Goal: Task Accomplishment & Management: Complete application form

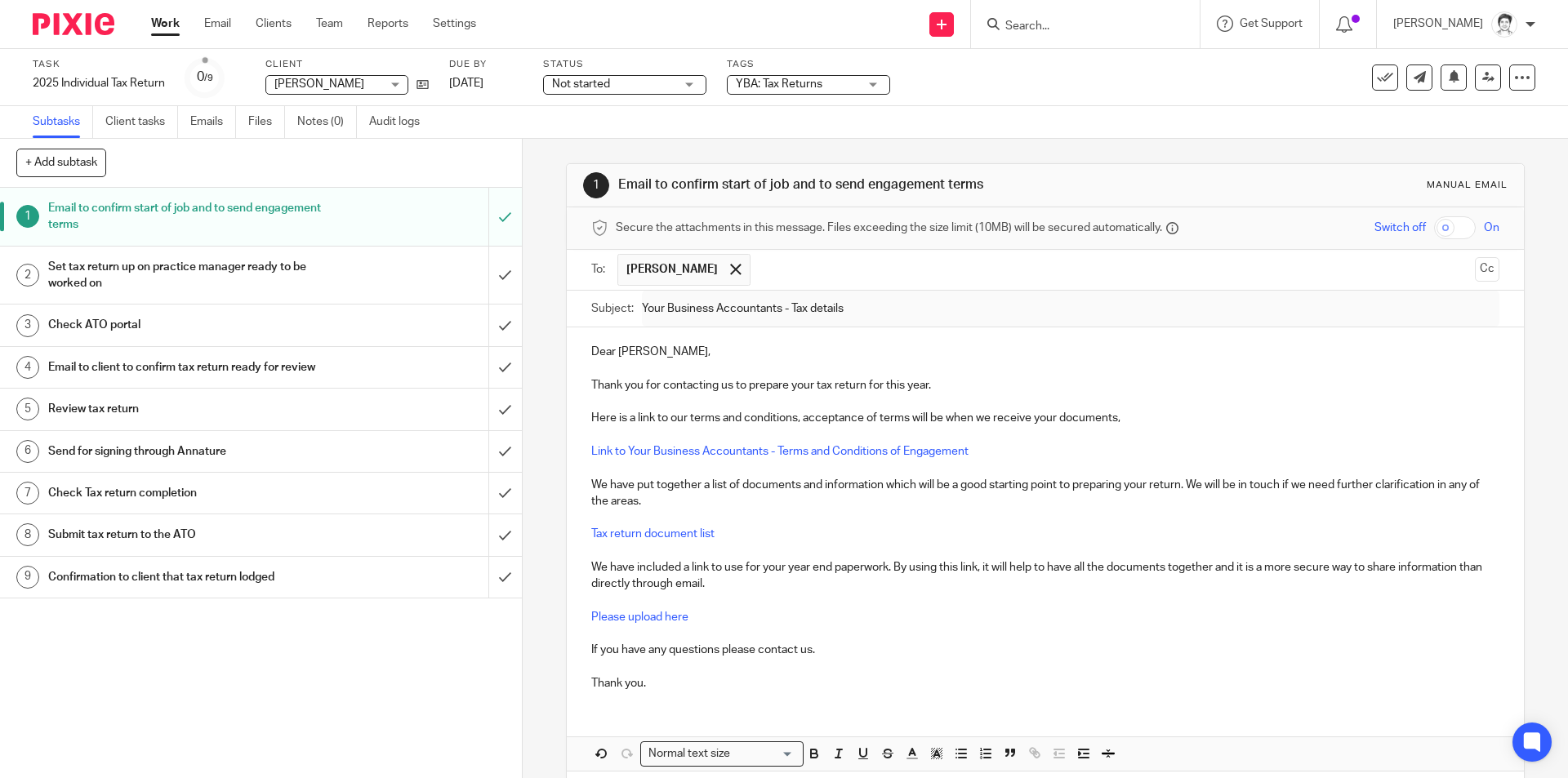
scroll to position [72, 0]
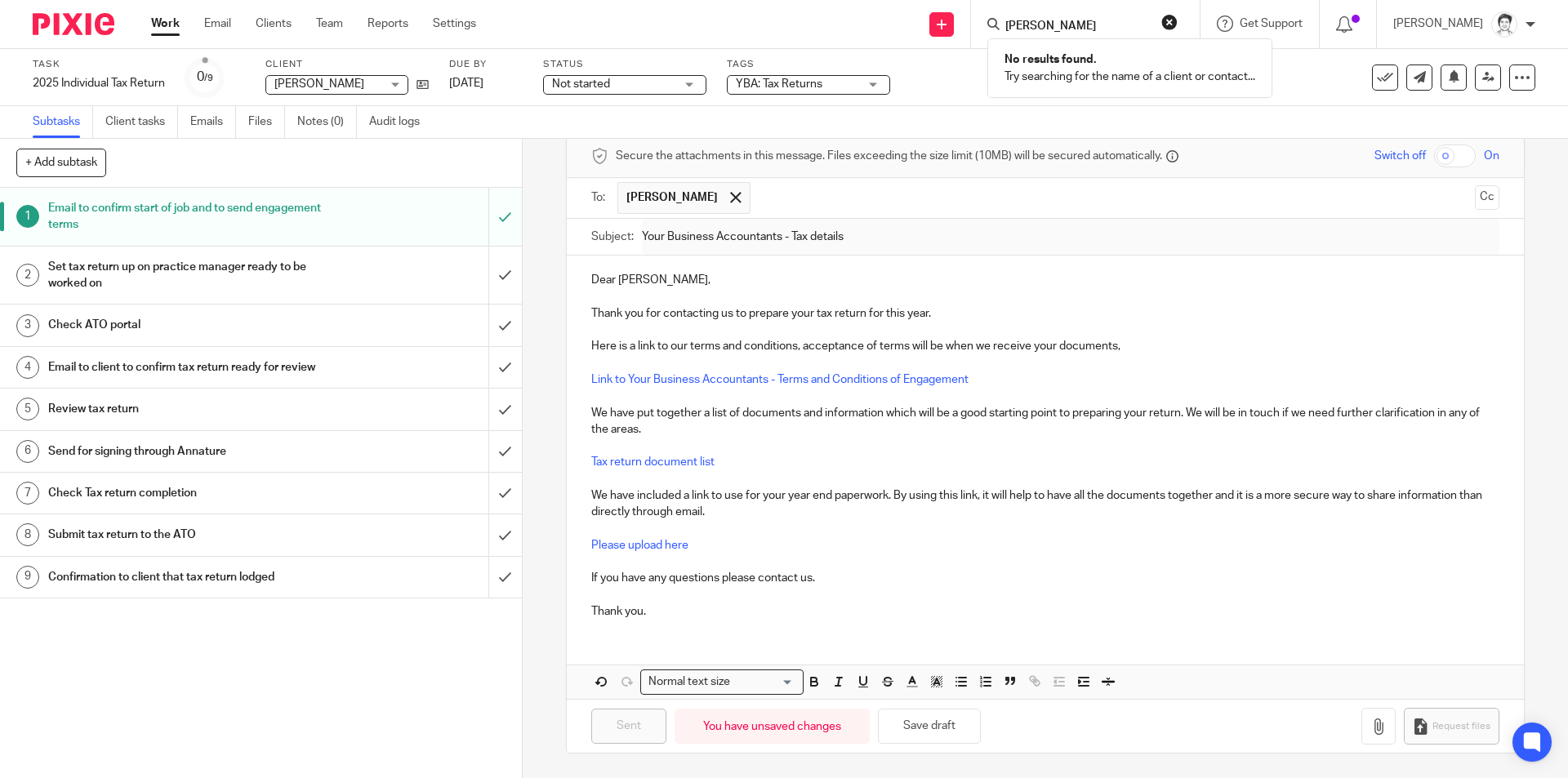
click button "submit" at bounding box center [0, 0] width 0 height 0
drag, startPoint x: 1072, startPoint y: 26, endPoint x: 979, endPoint y: 25, distance: 93.0
click at [979, 25] on div "[PERSON_NAME] No results found. Try searching for the name of a client or conta…" at bounding box center [1084, 24] width 229 height 48
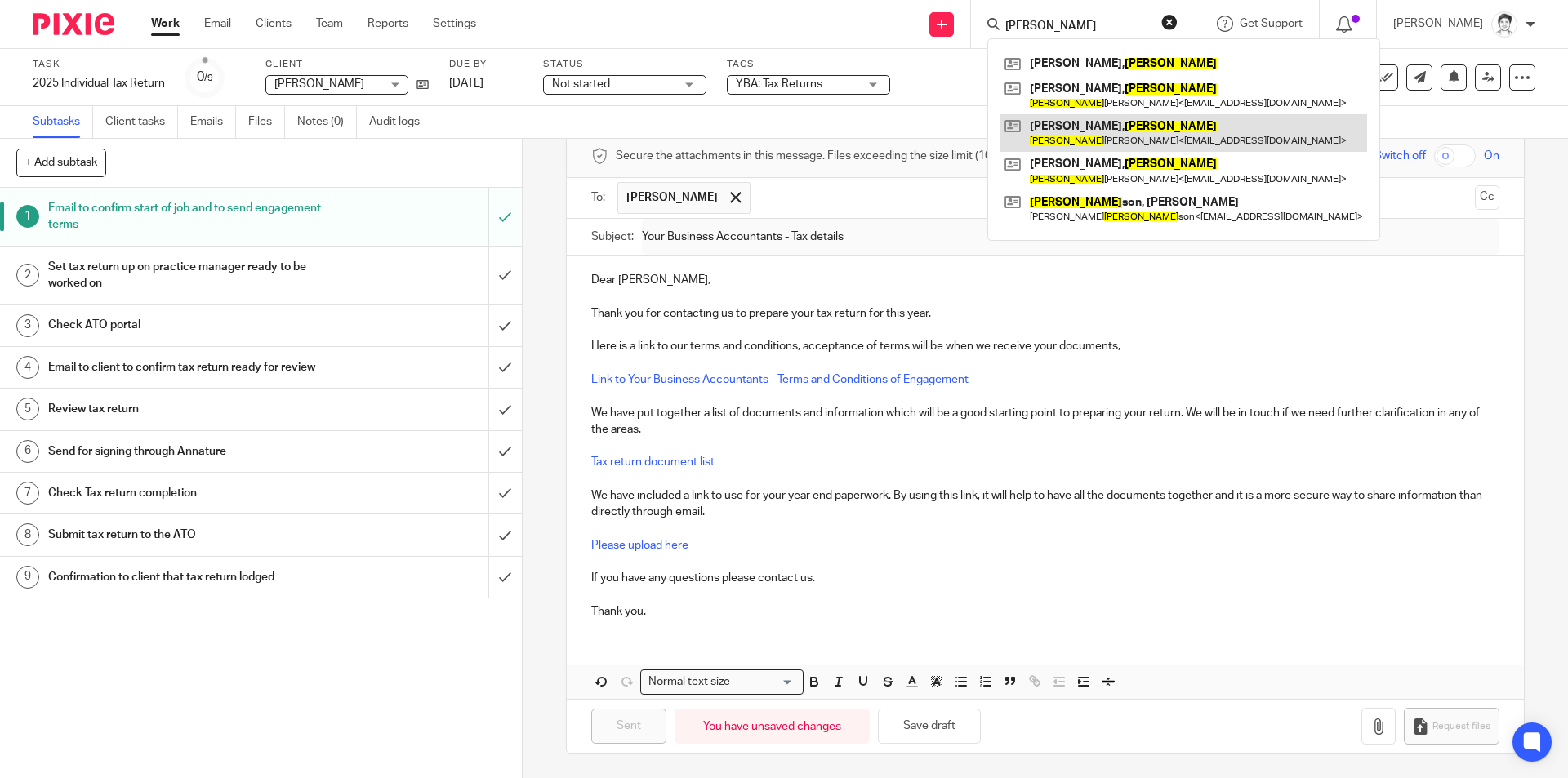
type input "[PERSON_NAME]"
click at [1084, 130] on link at bounding box center [1183, 134] width 366 height 38
click at [1052, 128] on link at bounding box center [1183, 134] width 366 height 38
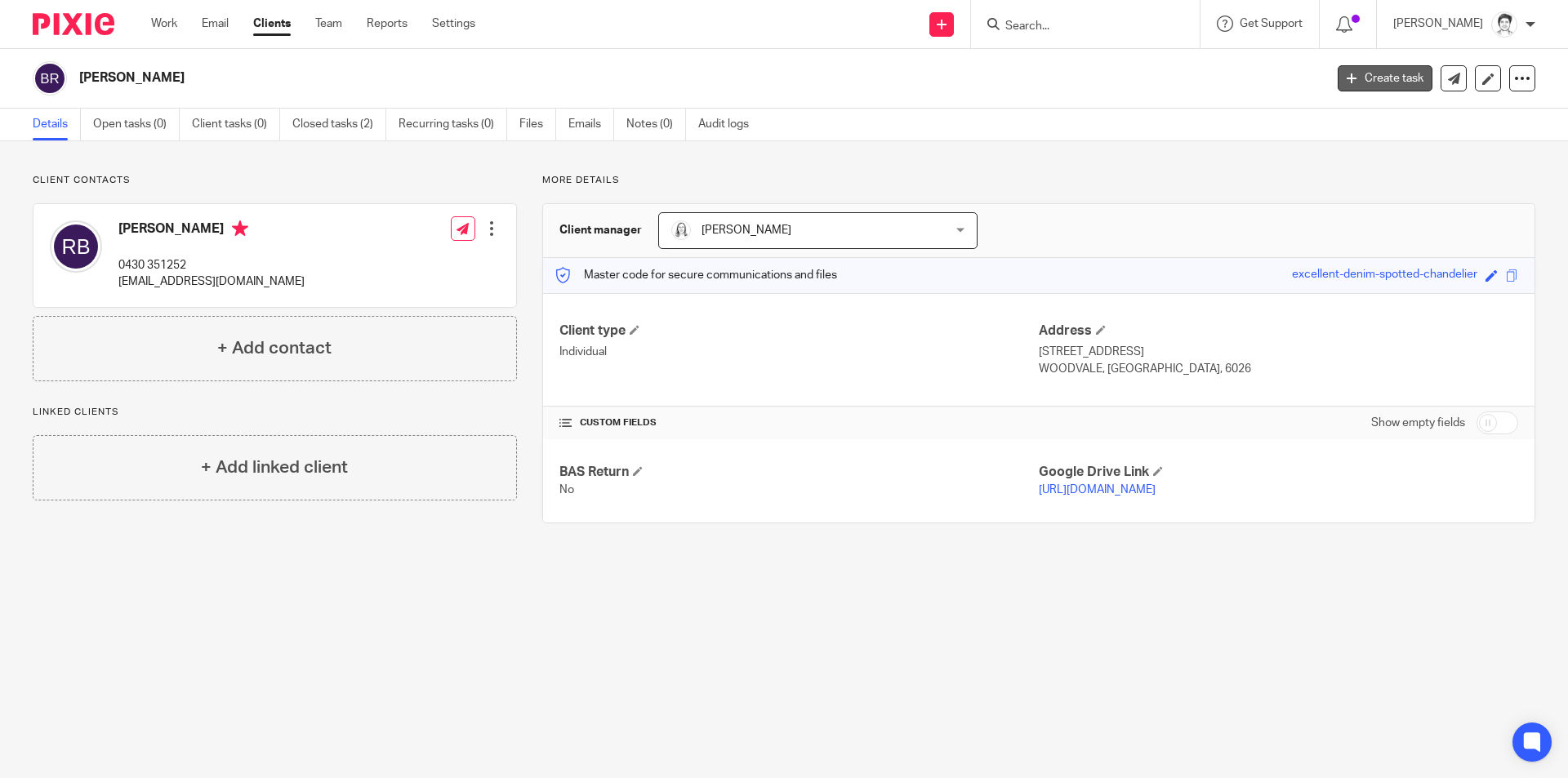
click at [1383, 77] on link "Create task" at bounding box center [1385, 79] width 95 height 27
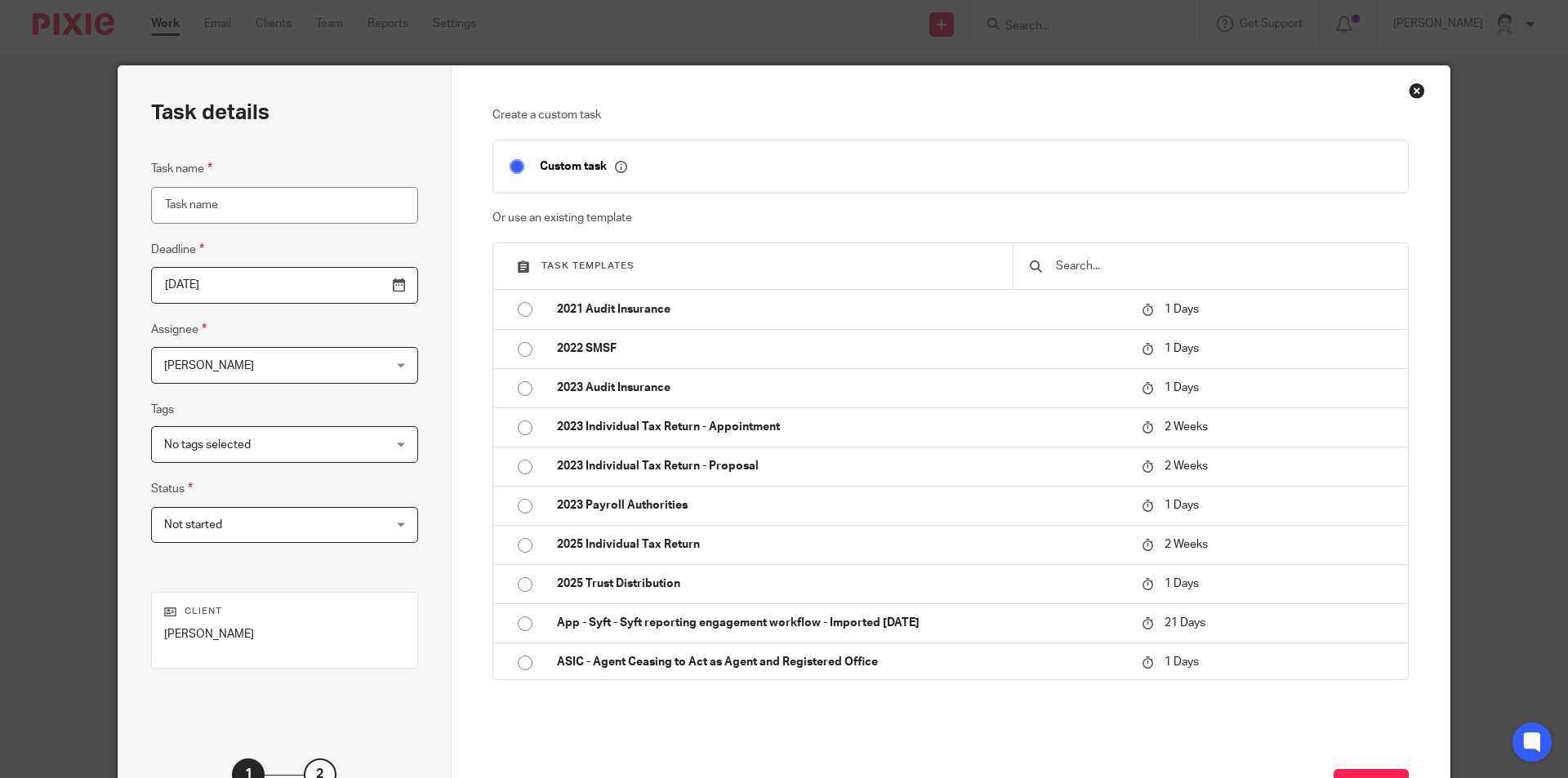
scroll to position [82, 0]
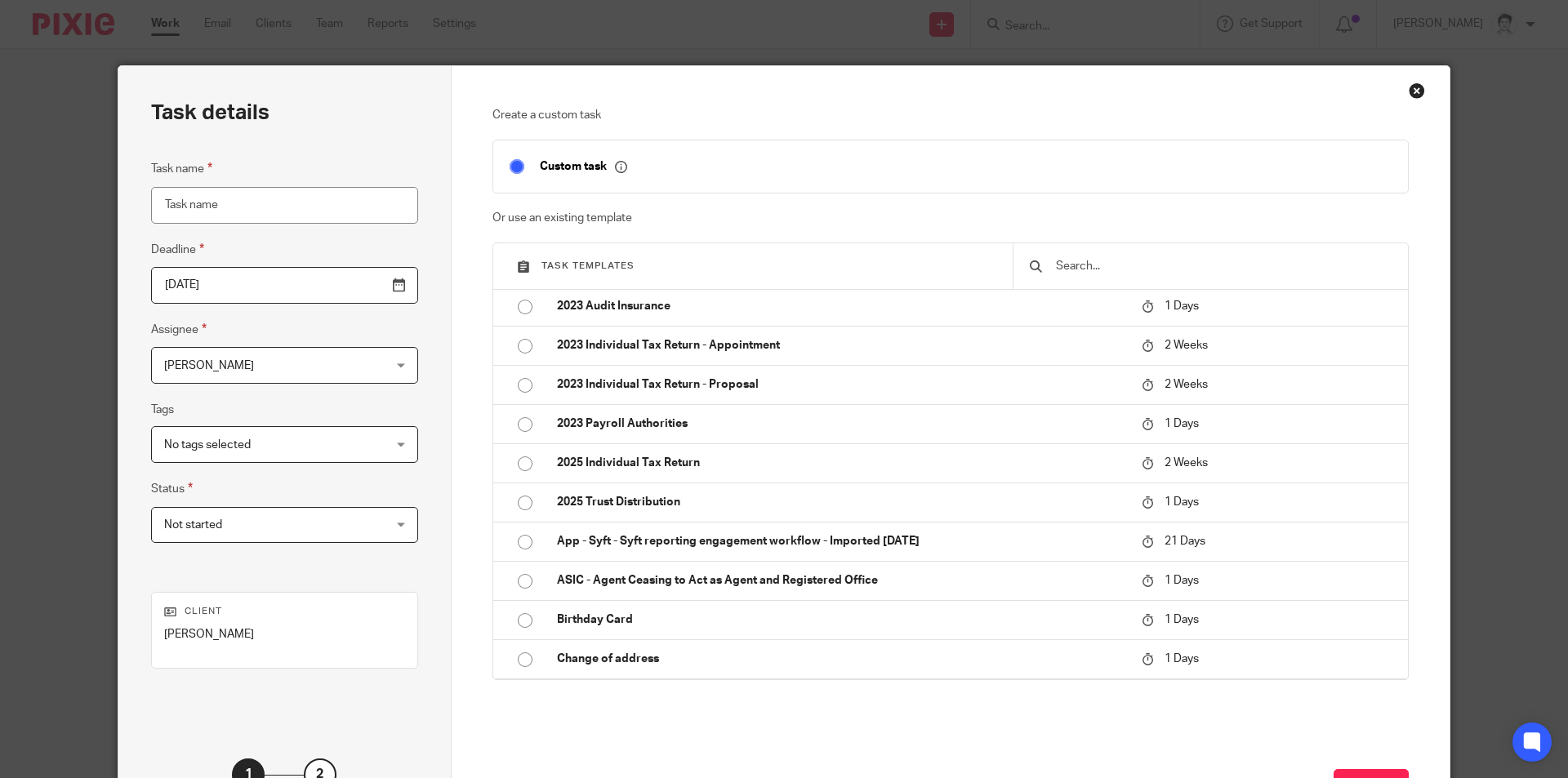
click at [613, 499] on p "2025 Trust Distribution" at bounding box center [840, 502] width 568 height 16
type input "[DATE]"
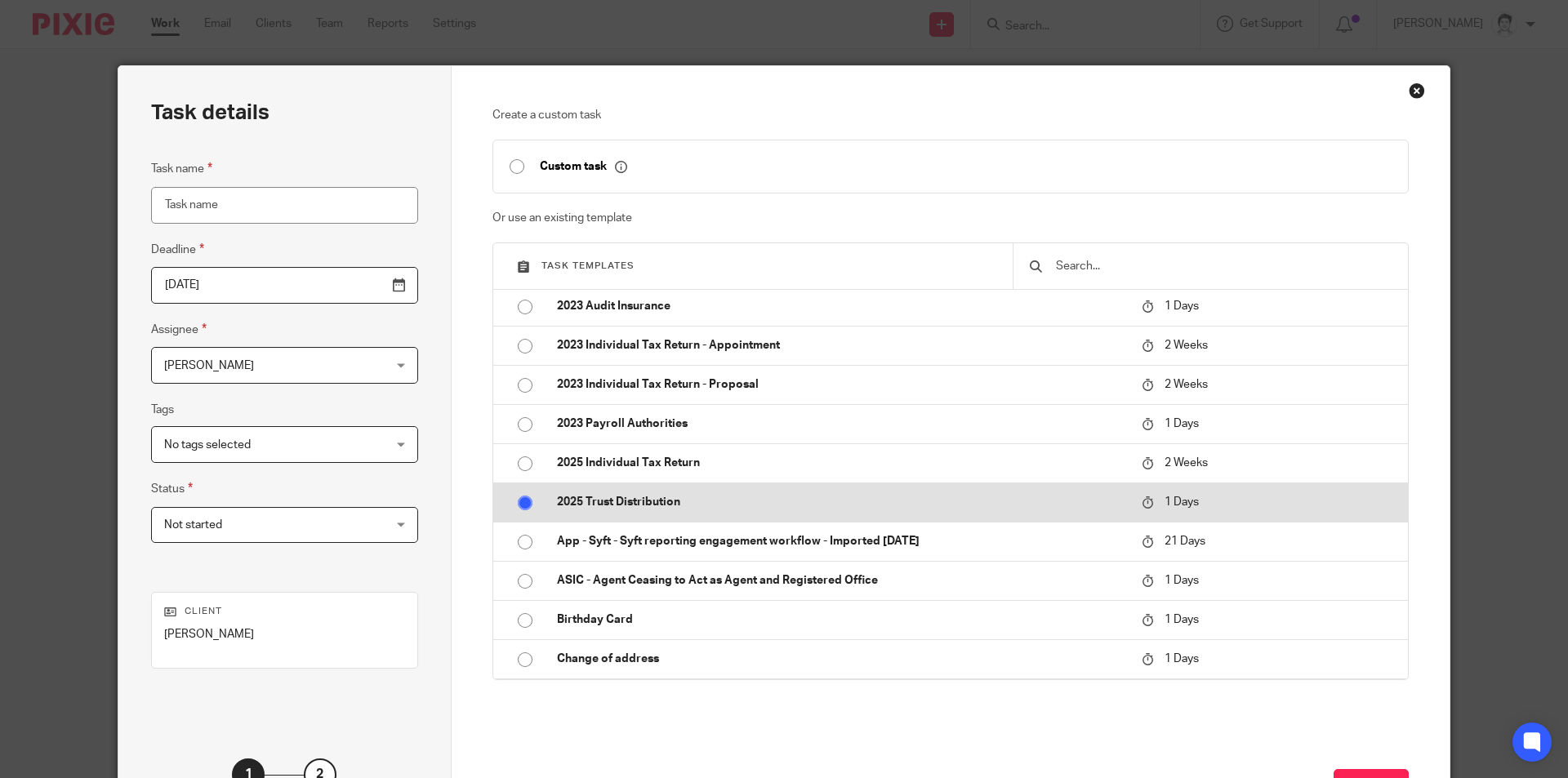
type input "2025 Trust Distribution"
checkbox input "false"
radio input "true"
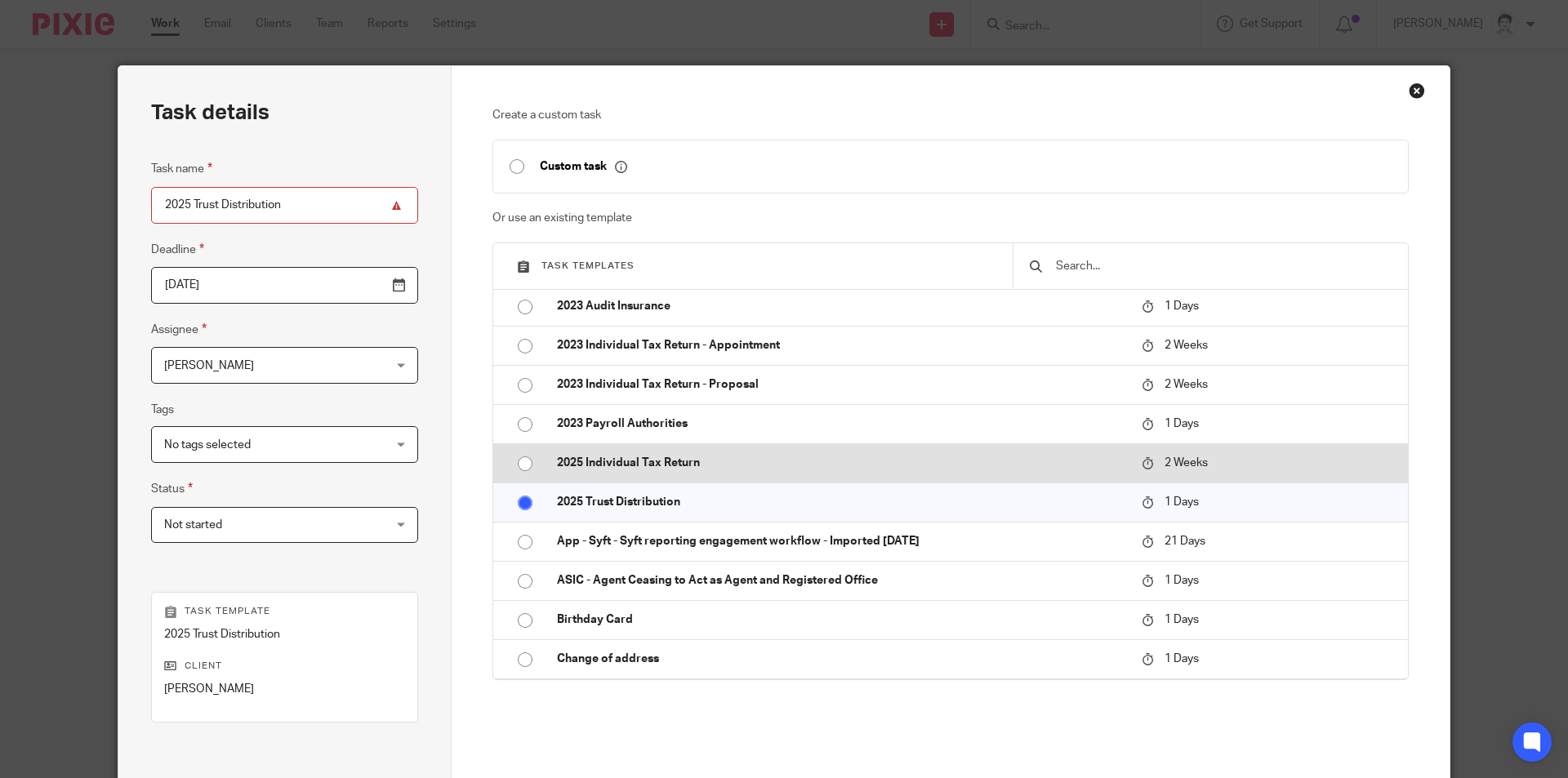
click at [677, 465] on p "2025 Individual Tax Return" at bounding box center [840, 462] width 568 height 16
type input "[DATE]"
type input "2025 Individual Tax Return"
radio input "true"
radio input "false"
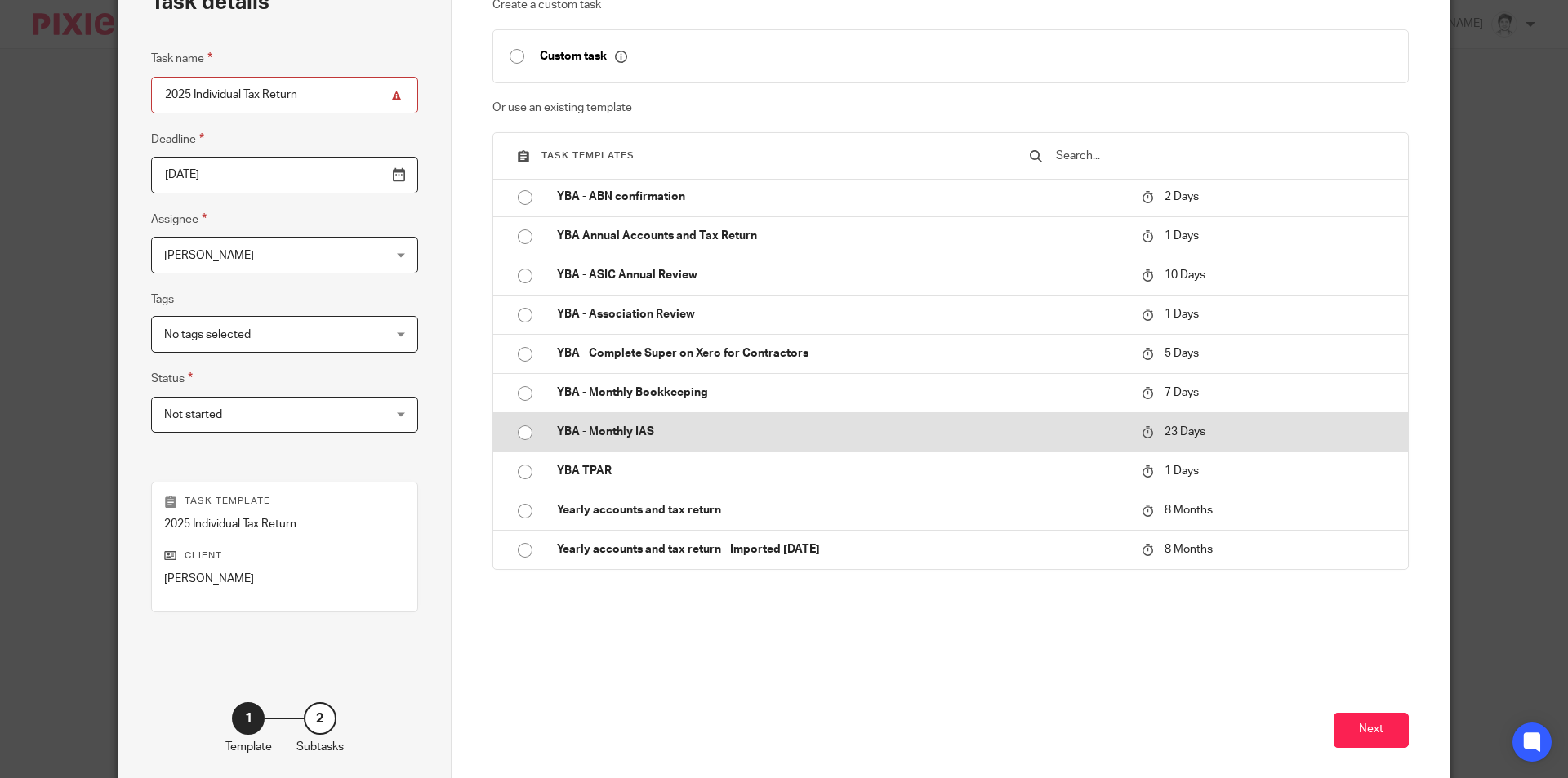
scroll to position [187, 0]
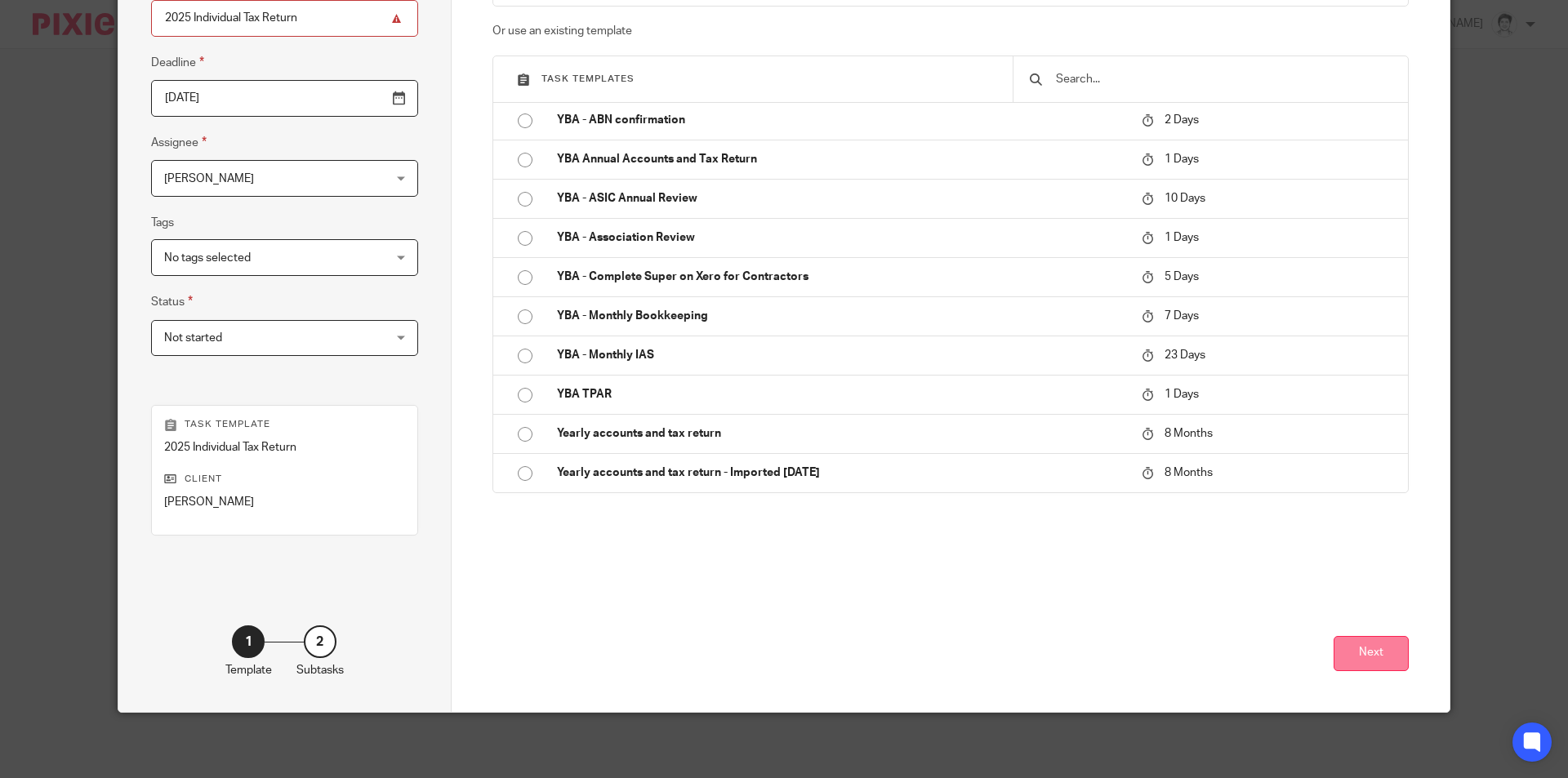
click at [1358, 652] on button "Next" at bounding box center [1371, 654] width 75 height 35
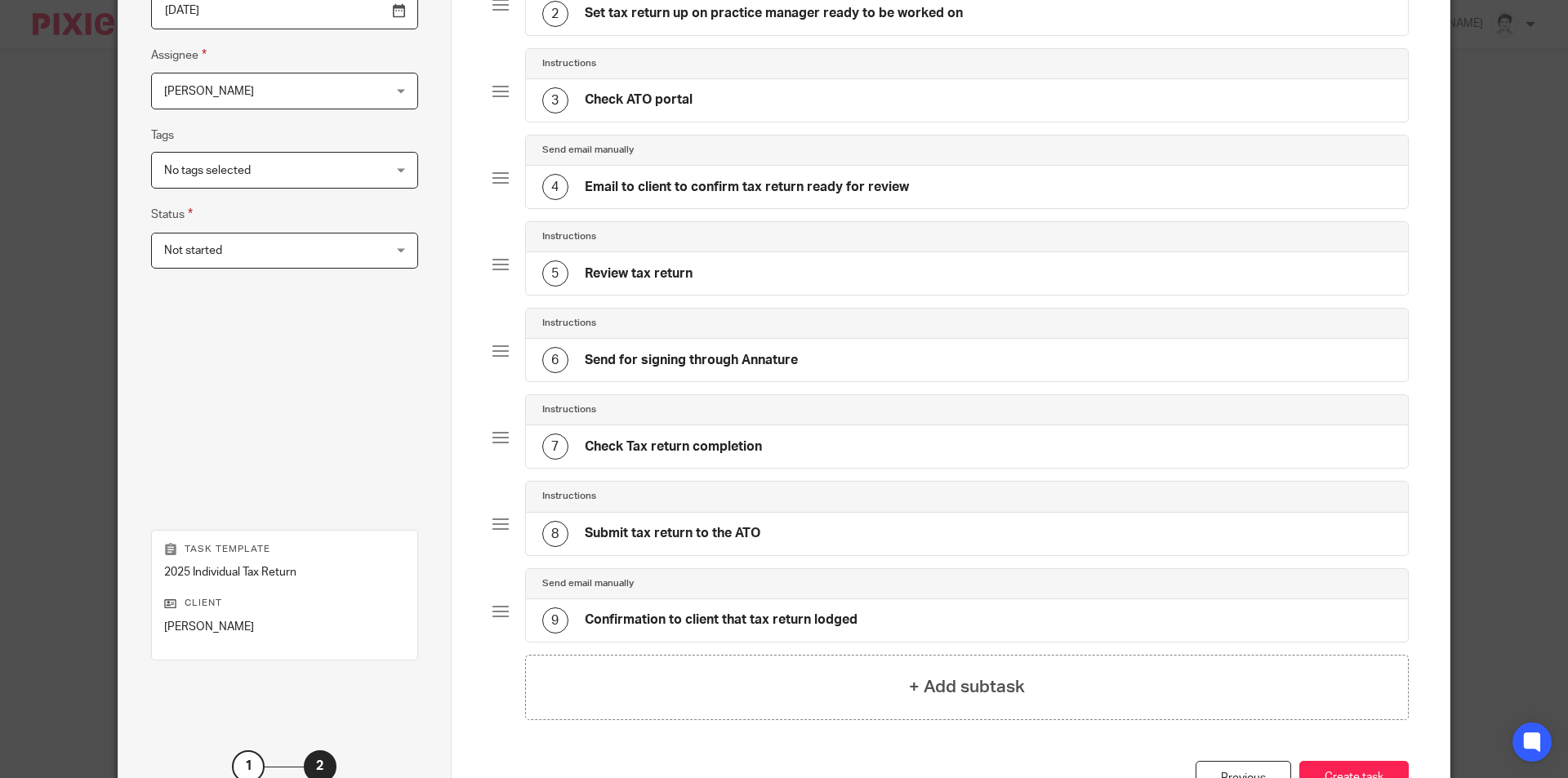
scroll to position [398, 0]
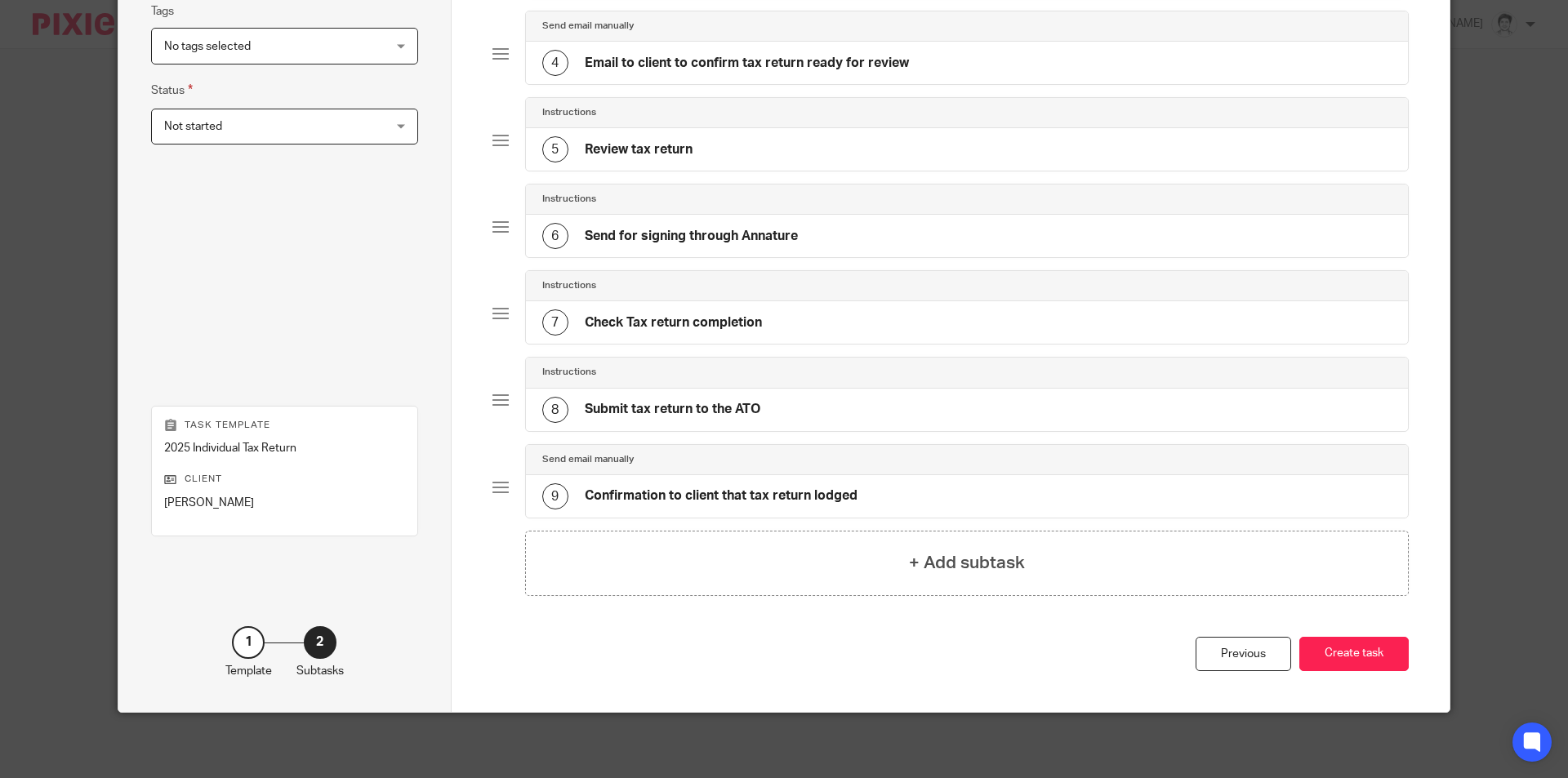
click at [1404, 663] on div "Total 9 Send email manually 1 Email to confirm start of job and to send engagem…" at bounding box center [950, 190] width 999 height 1045
click at [1372, 646] on button "Create task" at bounding box center [1354, 654] width 109 height 35
